Goal: Information Seeking & Learning: Learn about a topic

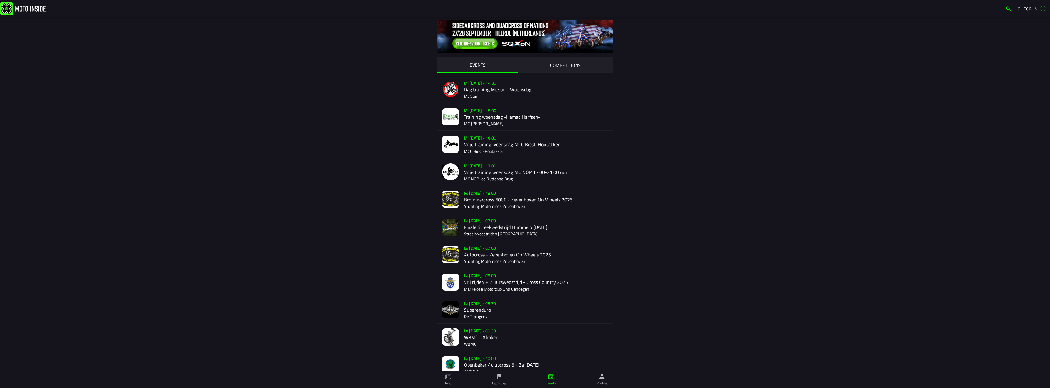
scroll to position [707, 0]
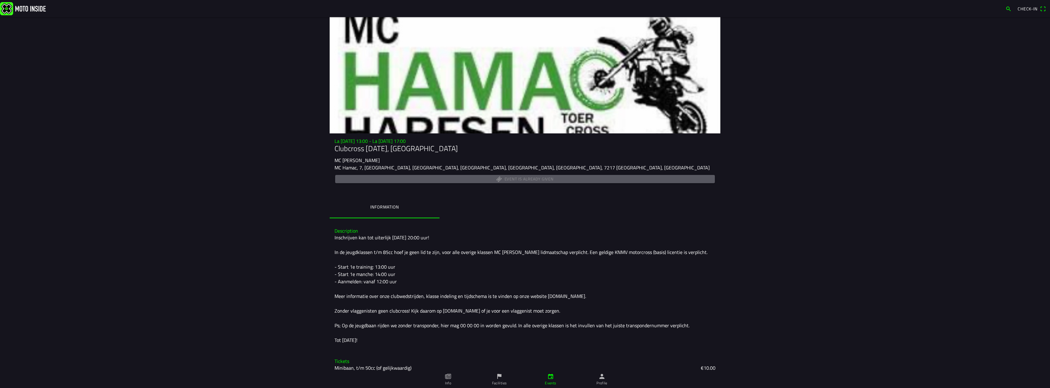
click at [551, 378] on icon "calendar" at bounding box center [550, 376] width 7 height 7
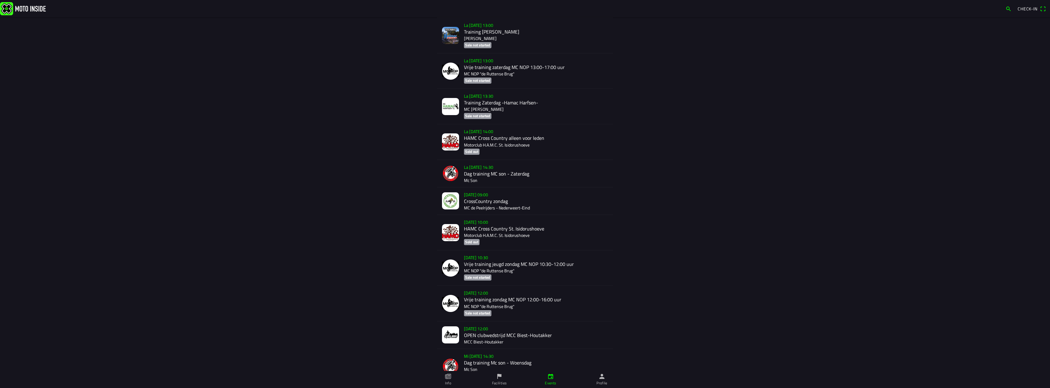
scroll to position [964, 0]
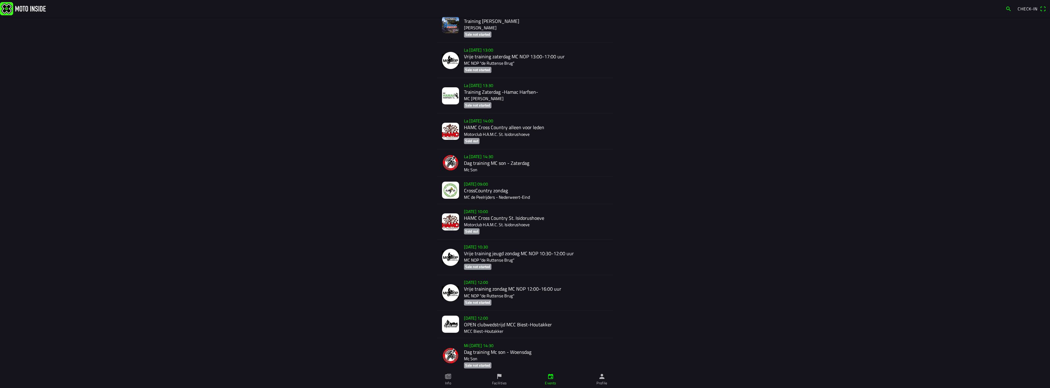
click at [523, 314] on div "Su 28 sep - 12:00 OPEN clubwedstrijd MCC Biest-Houtakker MCC Biest-Houtakker" at bounding box center [536, 324] width 144 height 27
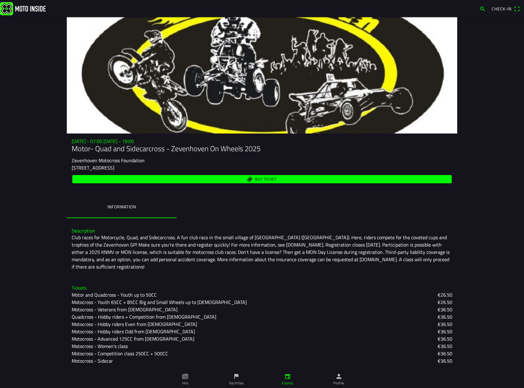
click at [187, 252] on font "Club races for Motorcycle, Quad, and Sidecarcross. A fun club race in the small…" at bounding box center [261, 252] width 379 height 37
